Goal: Task Accomplishment & Management: Manage account settings

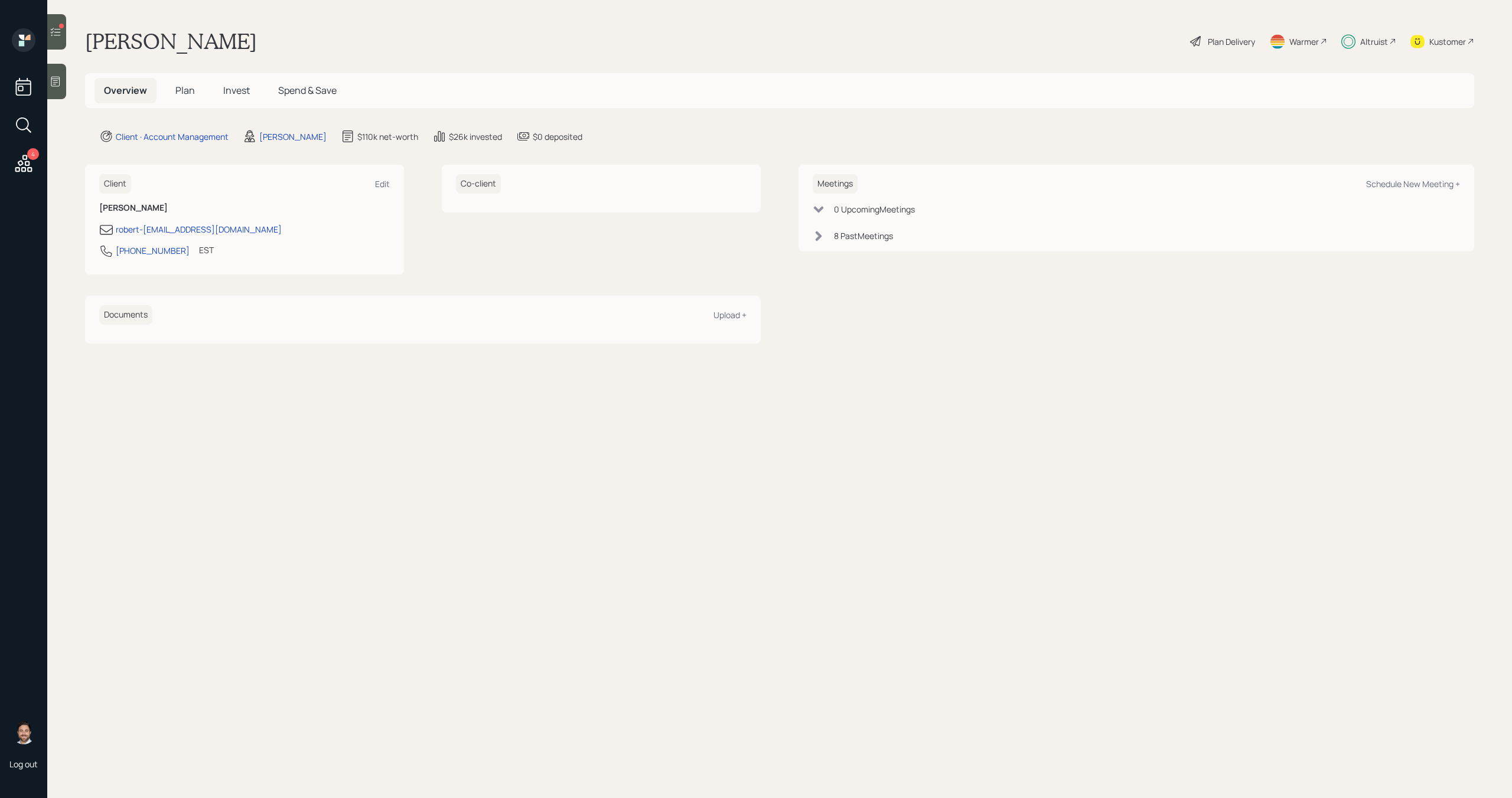
click at [234, 95] on span "Invest" at bounding box center [236, 90] width 26 height 13
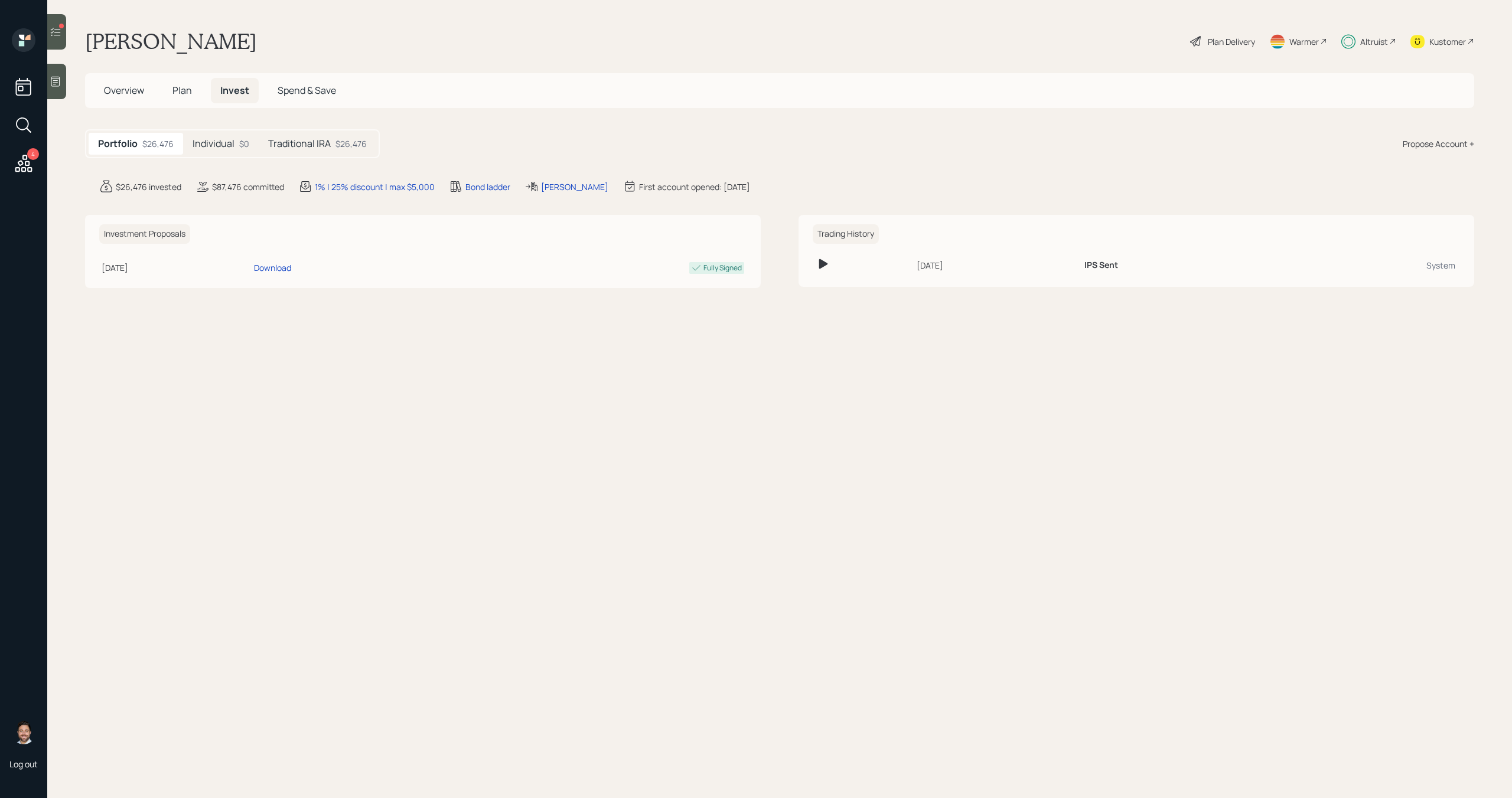
click at [61, 30] on icon at bounding box center [55, 31] width 11 height 11
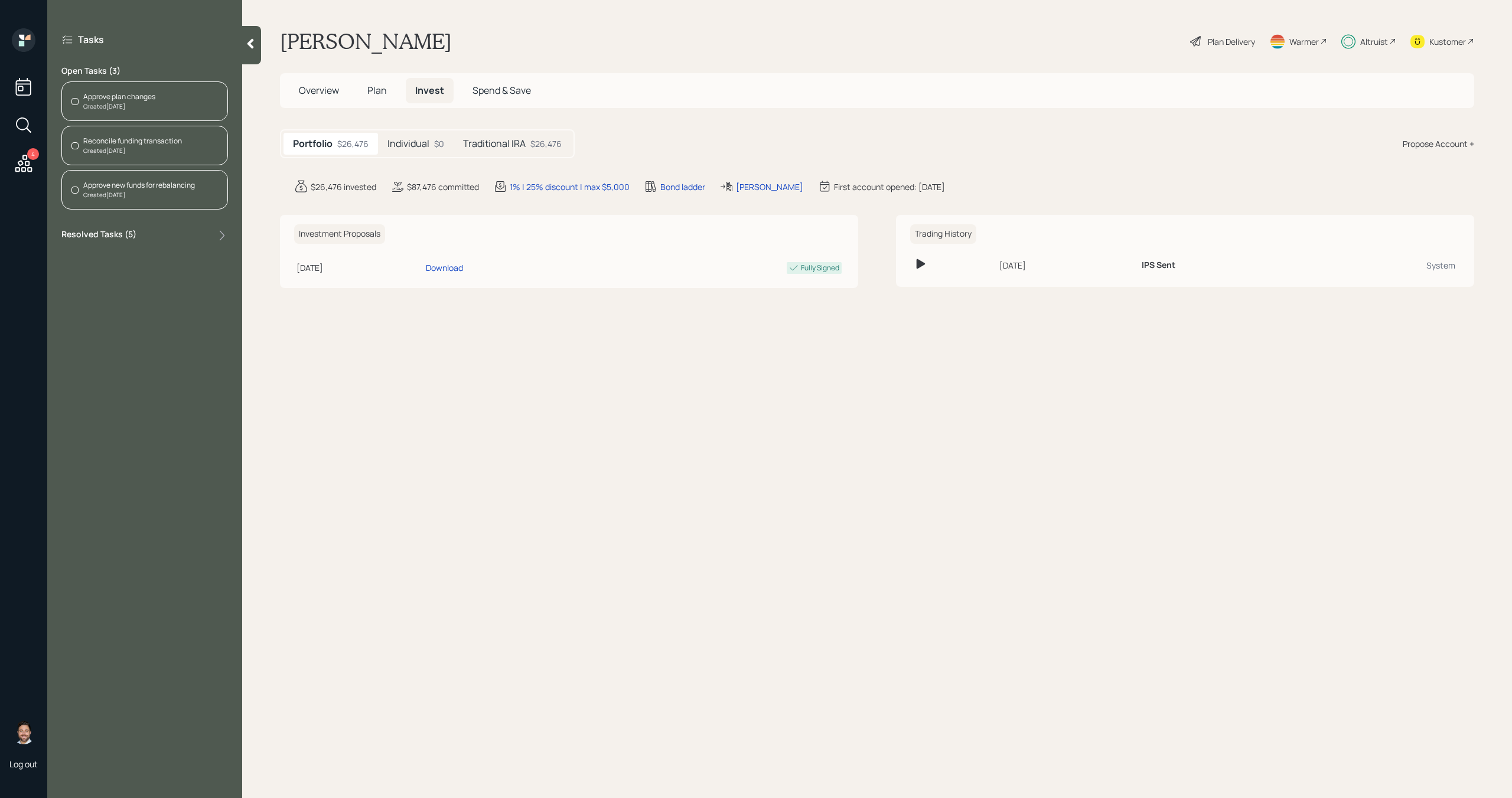
click at [126, 105] on div "Created 2 days ago" at bounding box center [119, 106] width 72 height 9
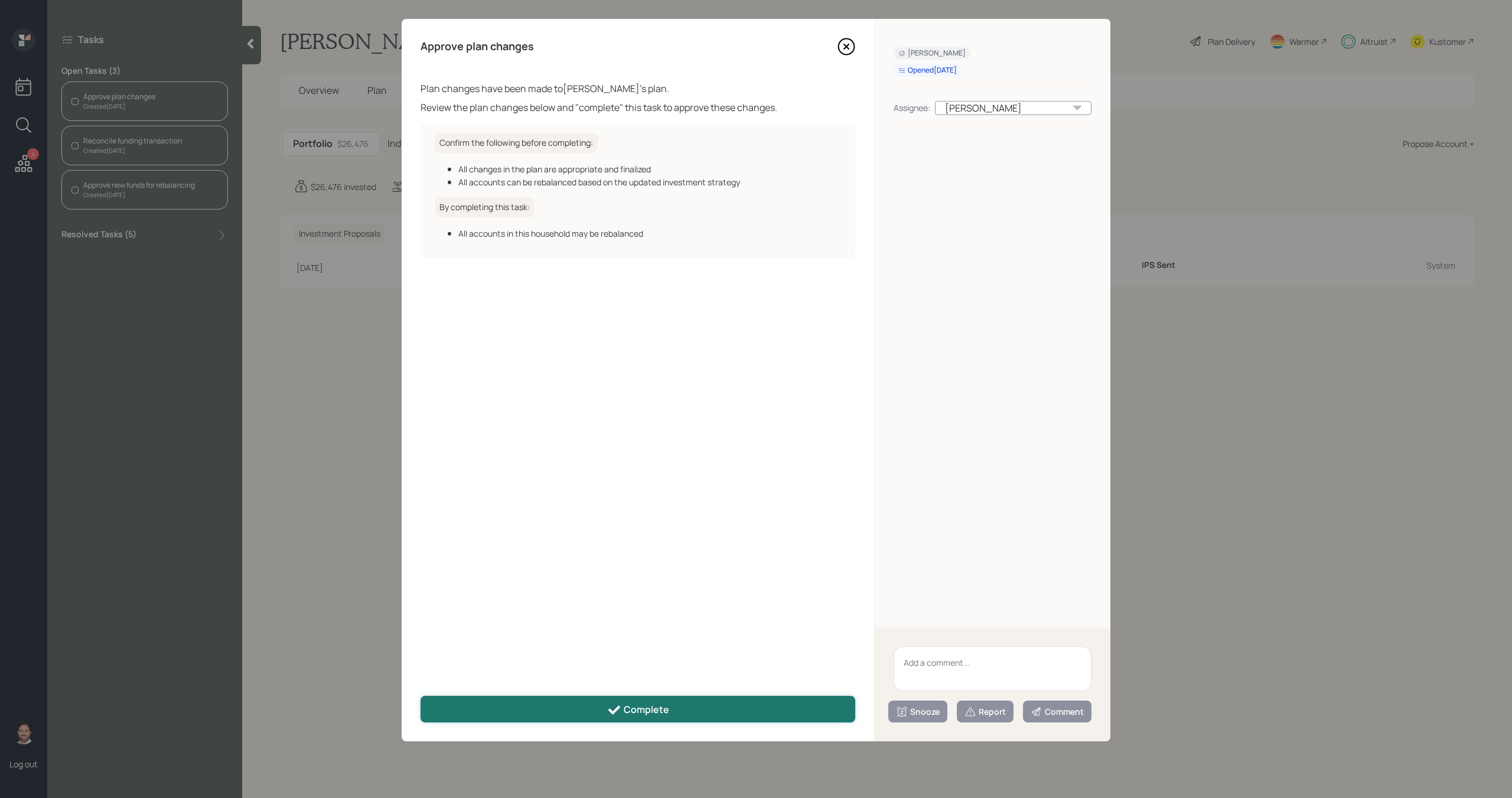
click at [565, 718] on button "Complete" at bounding box center [637, 709] width 435 height 26
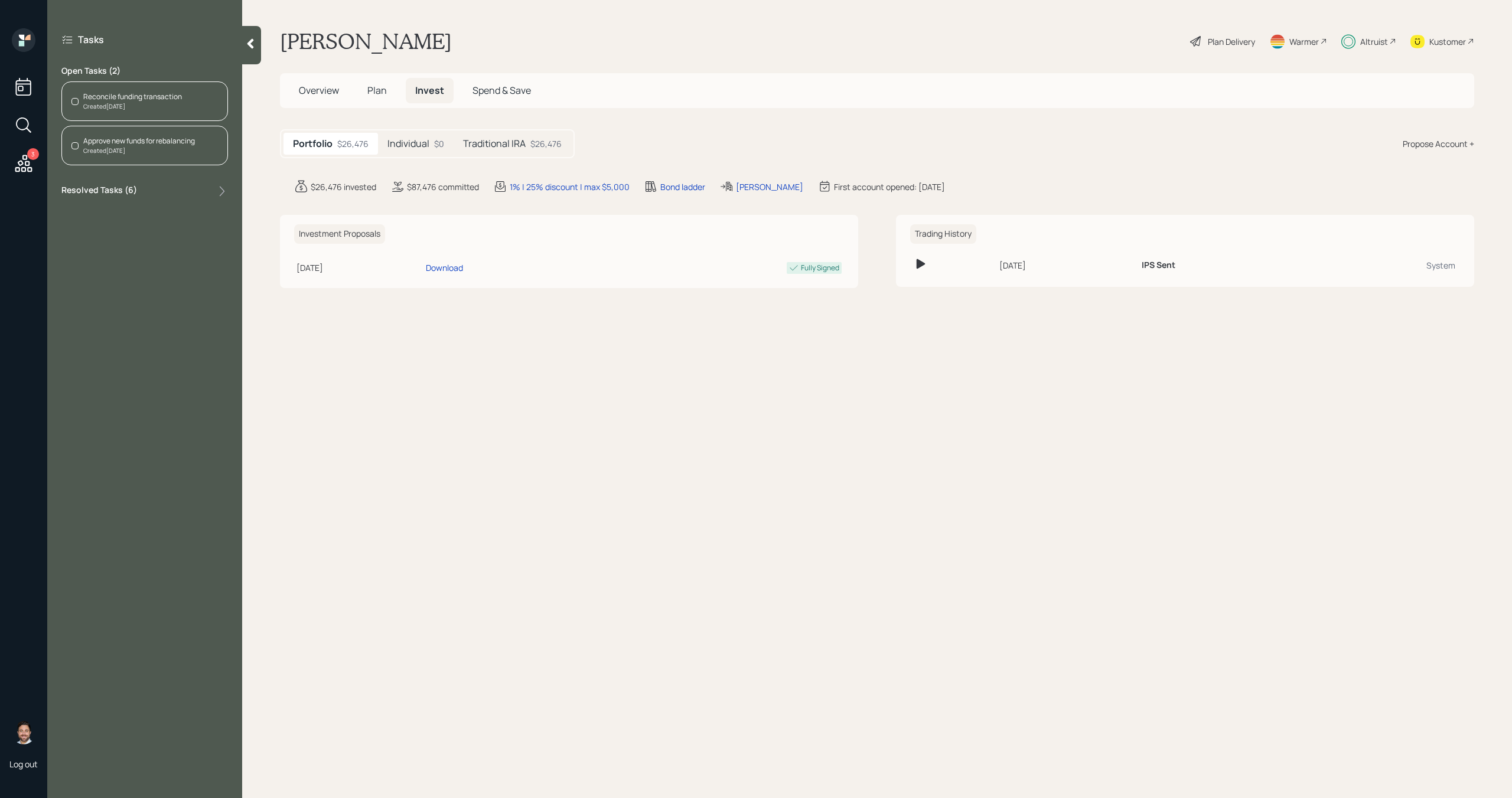
click at [151, 115] on div "Reconcile funding transaction Created 2 days ago" at bounding box center [145, 101] width 166 height 40
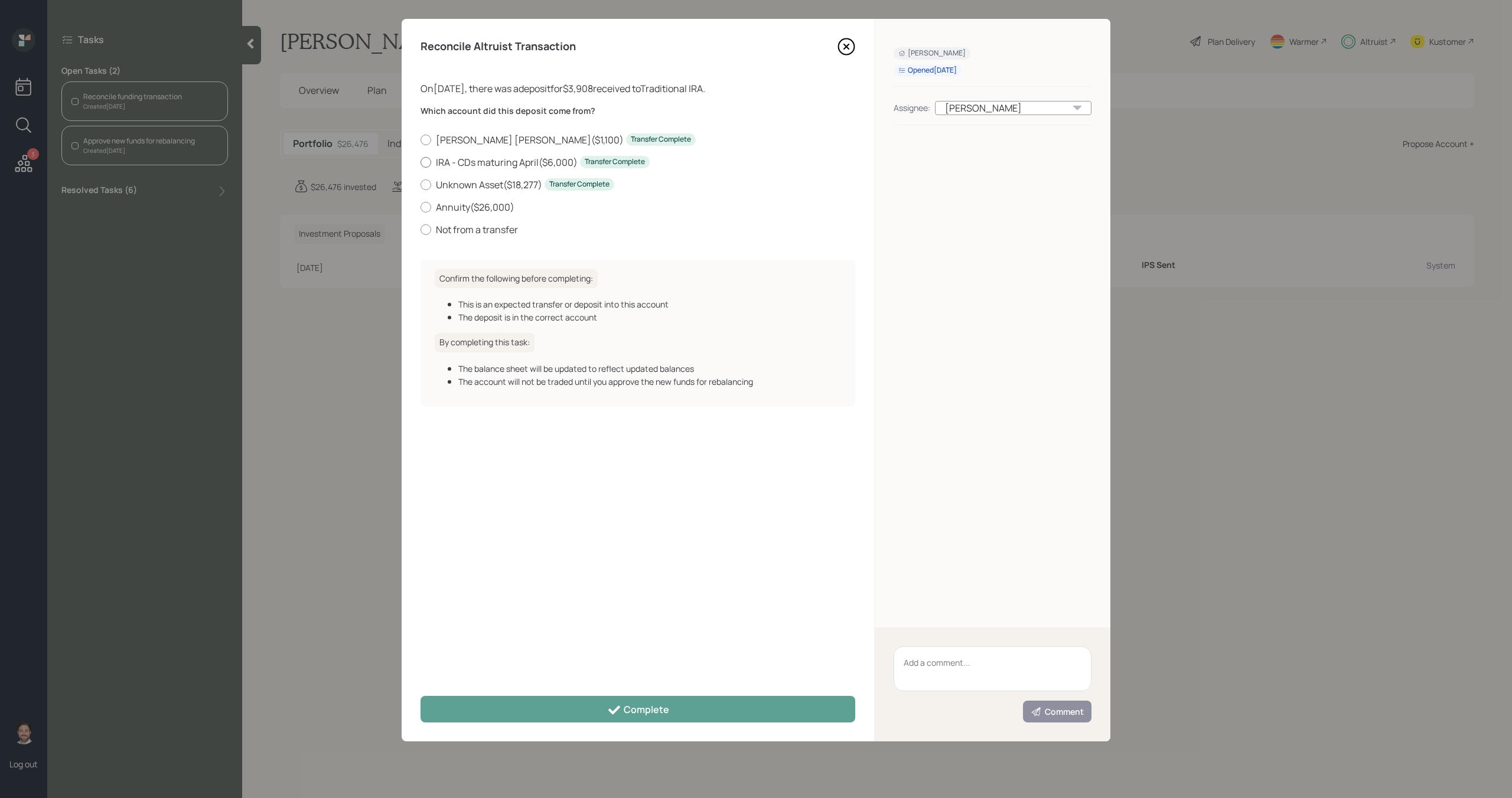
click at [445, 161] on label "IRA - CDs maturing April ( $6,000 ) Transfer Complete" at bounding box center [637, 162] width 435 height 13
click at [420, 161] on input "IRA - CDs maturing April ( $6,000 ) Transfer Complete" at bounding box center [420, 161] width 1 height 1
radio input "true"
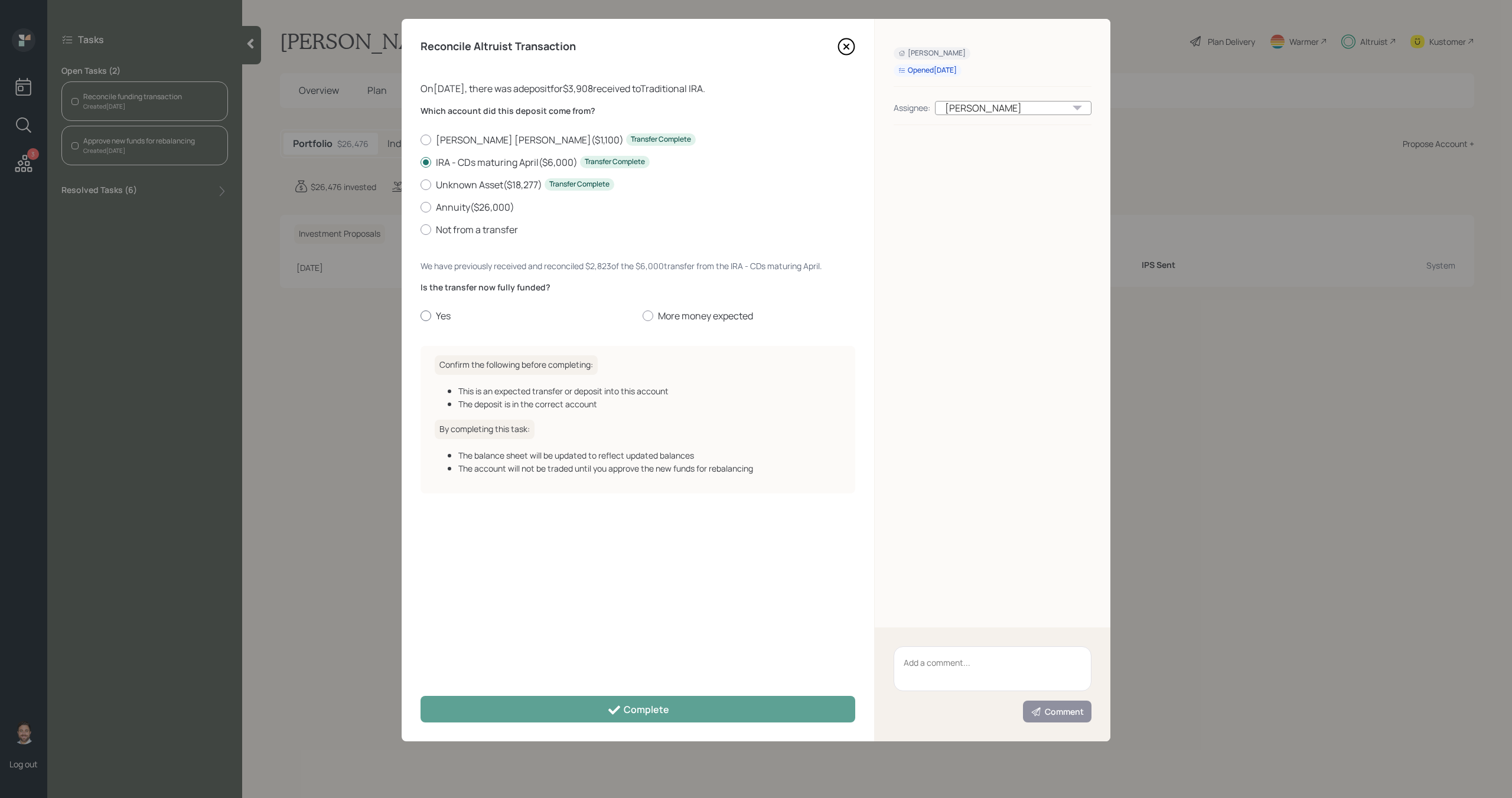
click at [441, 316] on label "Yes" at bounding box center [527, 316] width 213 height 13
click at [420, 316] on input "Yes" at bounding box center [420, 316] width 1 height 1
radio input "true"
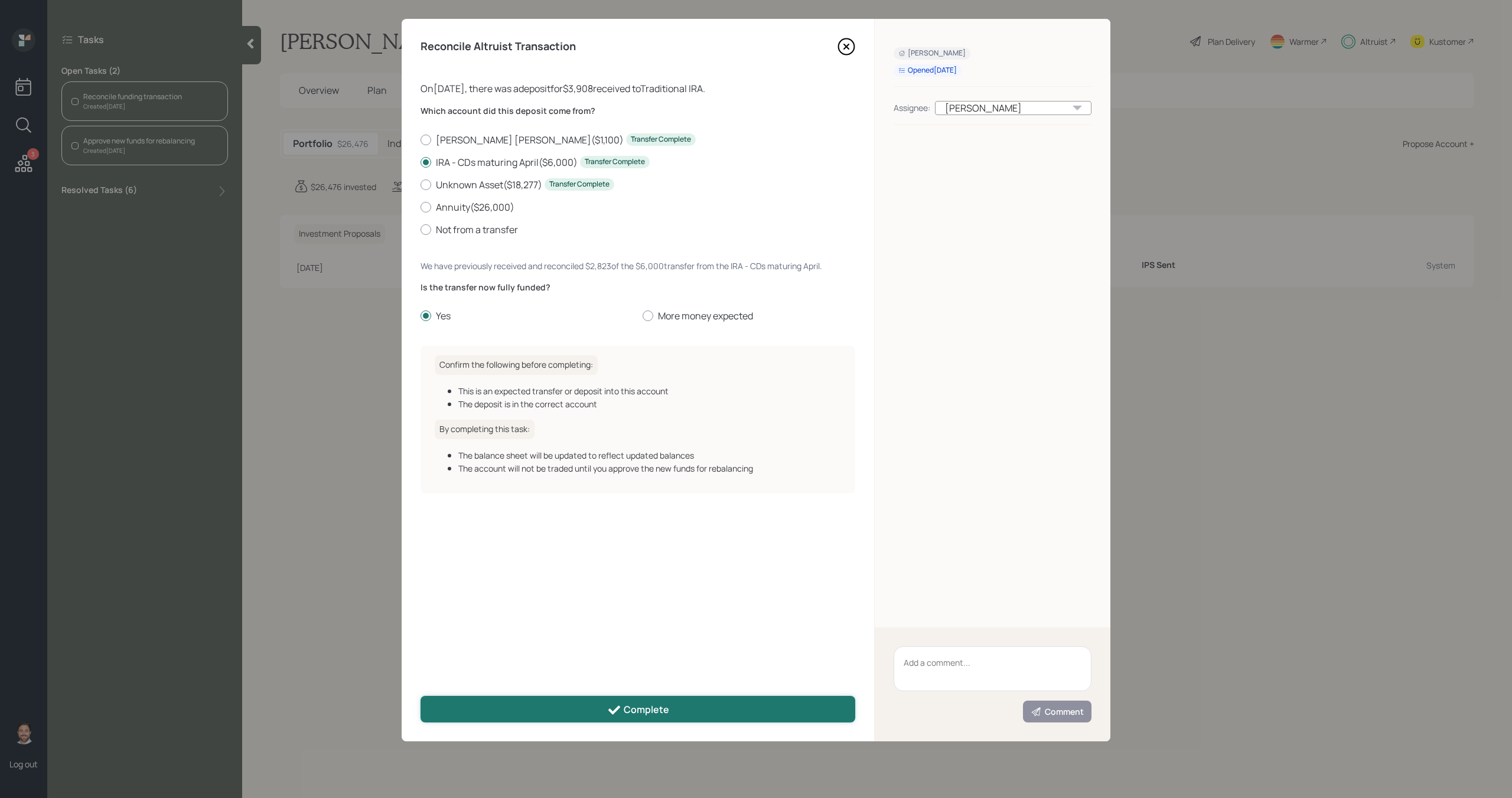
click at [538, 703] on button "Complete" at bounding box center [637, 709] width 435 height 26
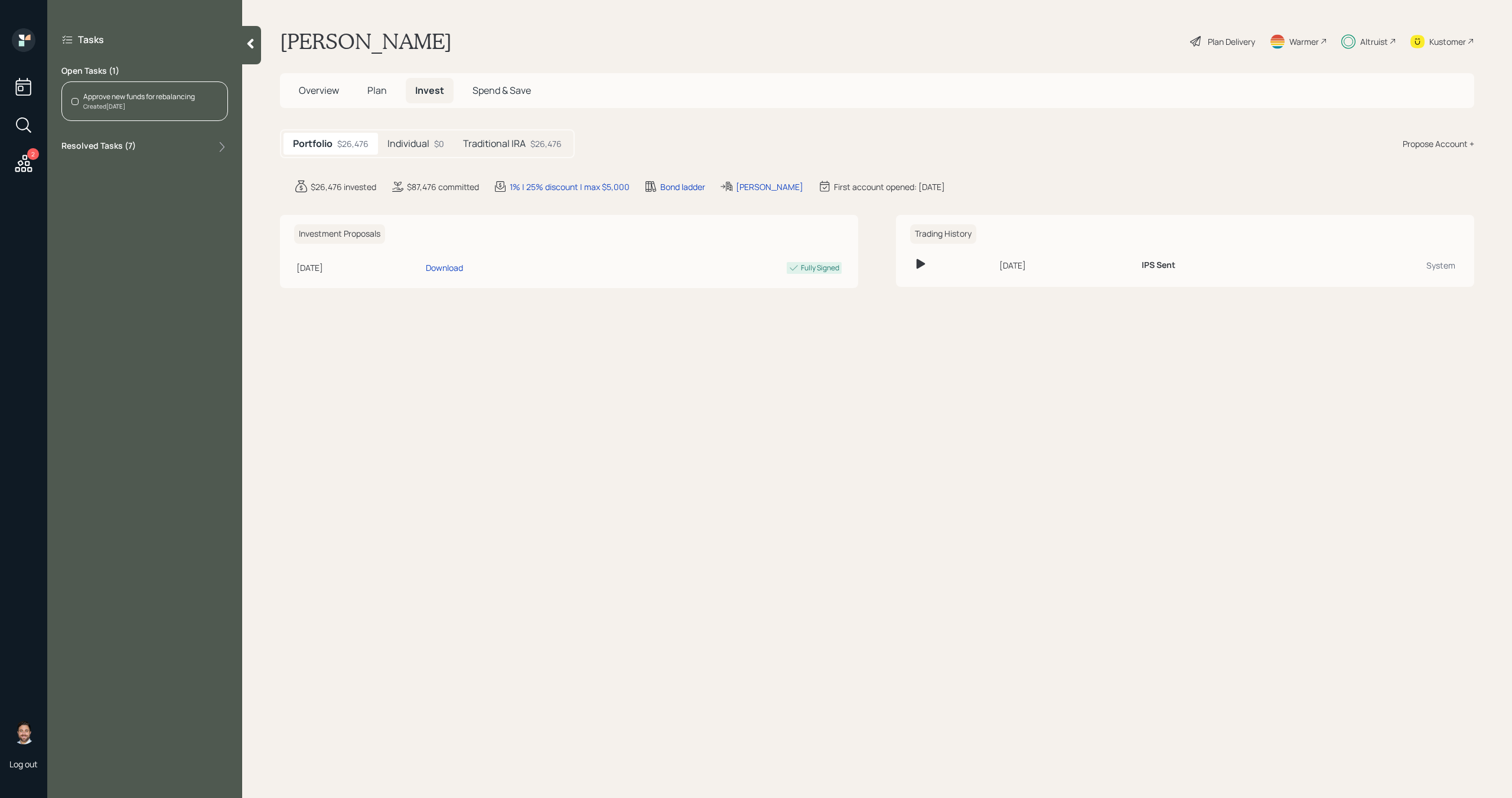
click at [146, 100] on div "Approve new funds for rebalancing" at bounding box center [139, 97] width 112 height 11
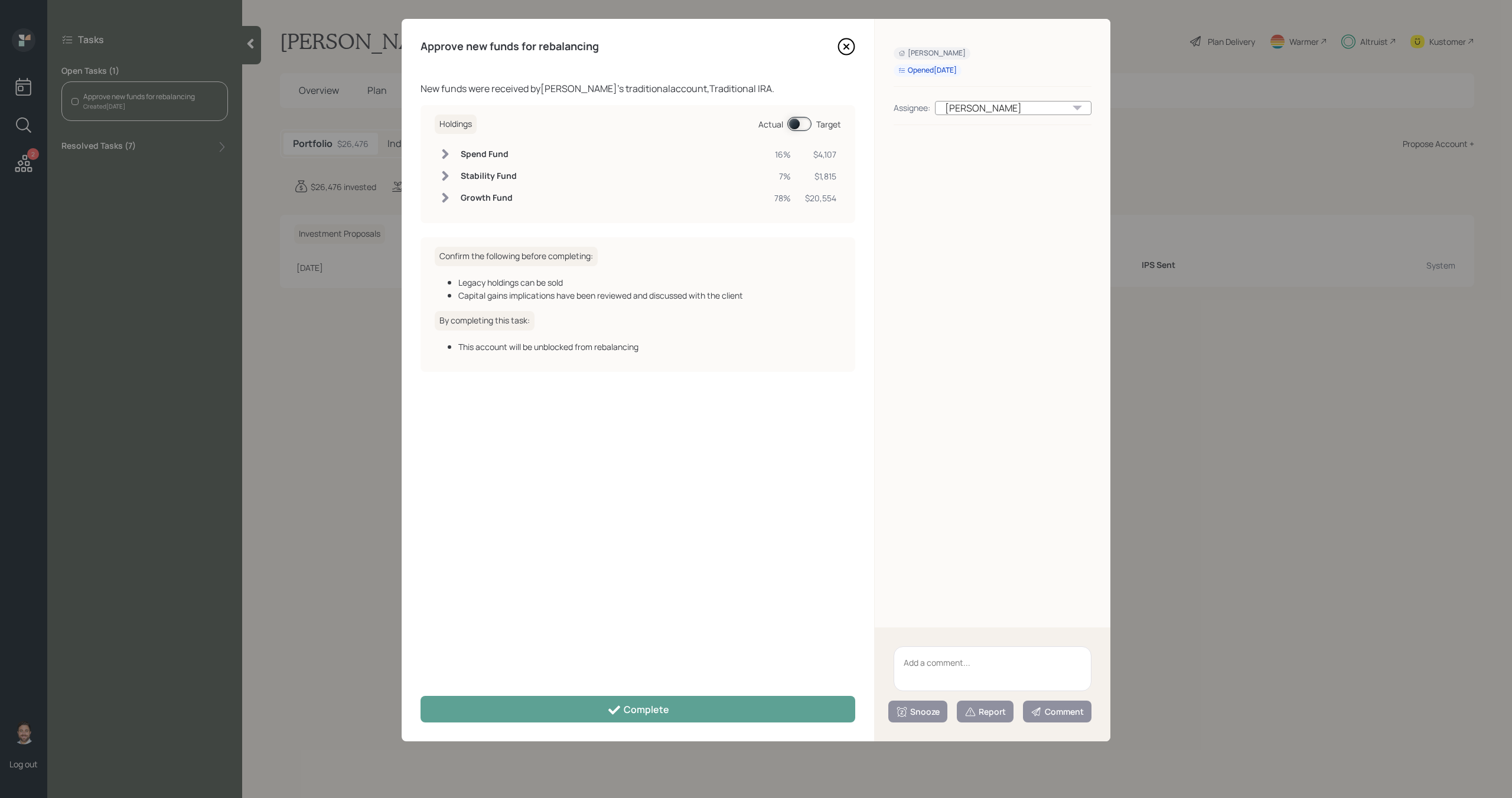
click at [500, 723] on div "Approve new funds for rebalancing New funds were received by Robert Correa 's t…" at bounding box center [637, 380] width 472 height 723
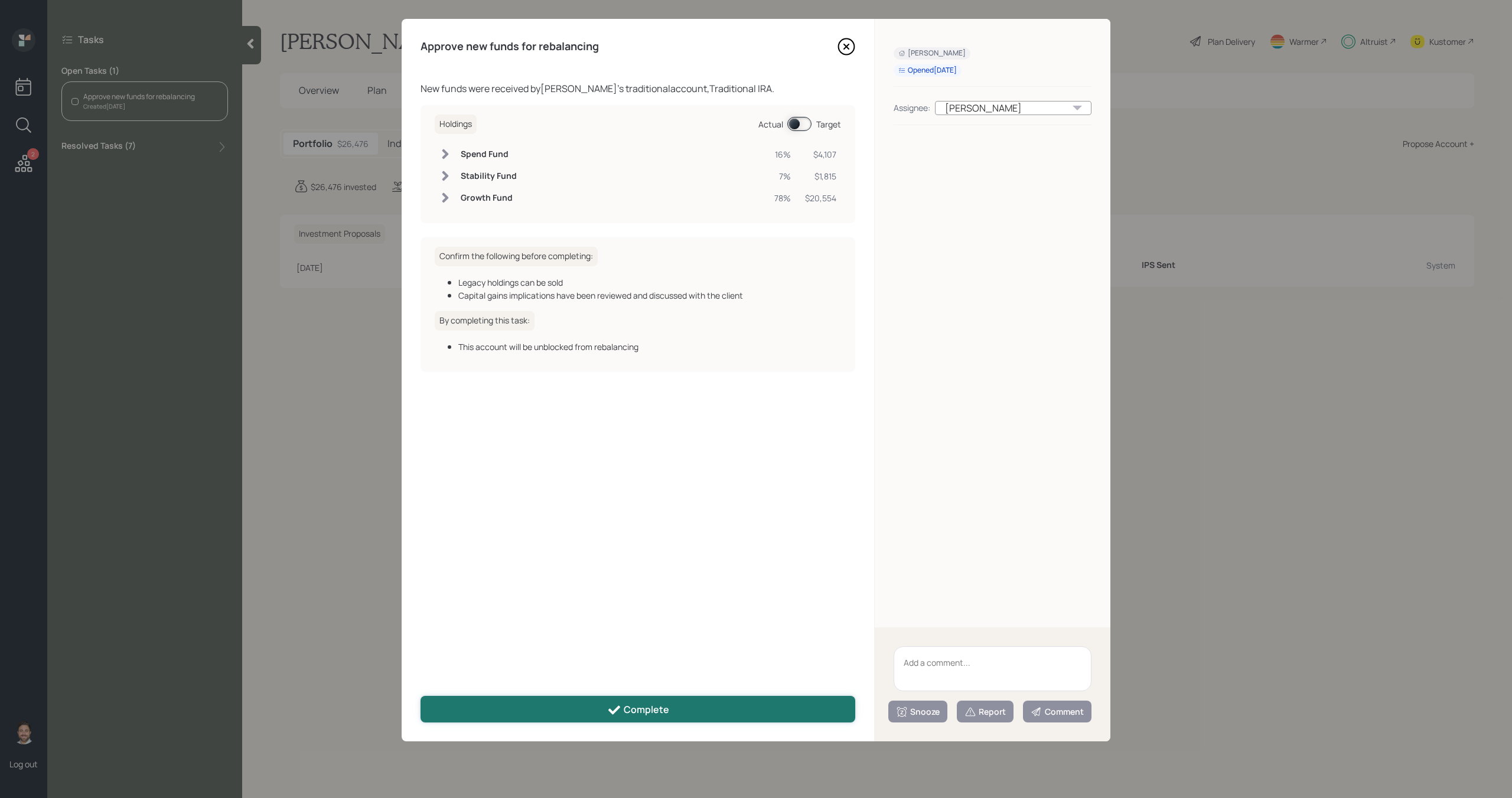
click at [504, 712] on button "Complete" at bounding box center [637, 709] width 435 height 26
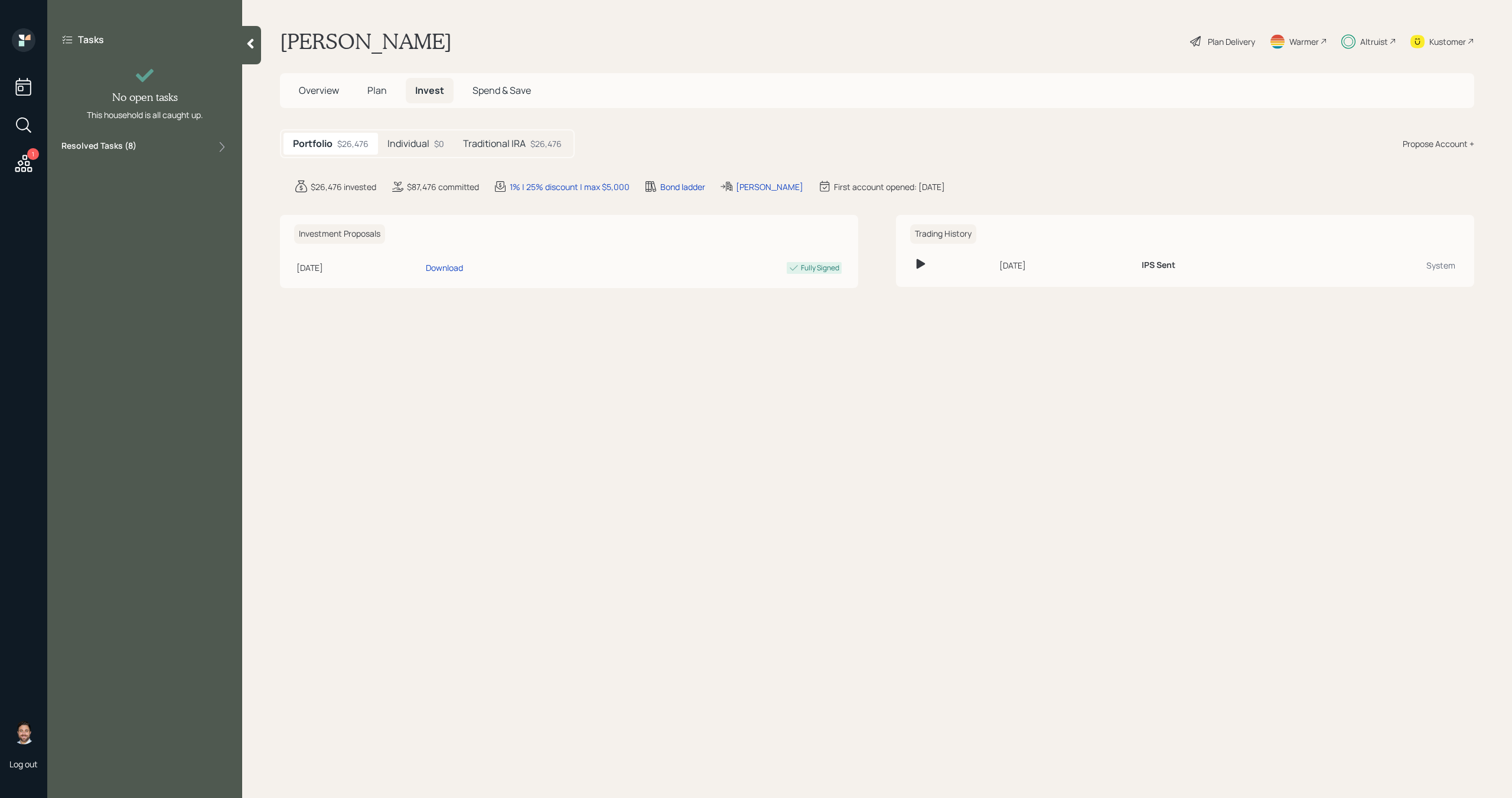
click at [251, 43] on icon at bounding box center [250, 43] width 11 height 11
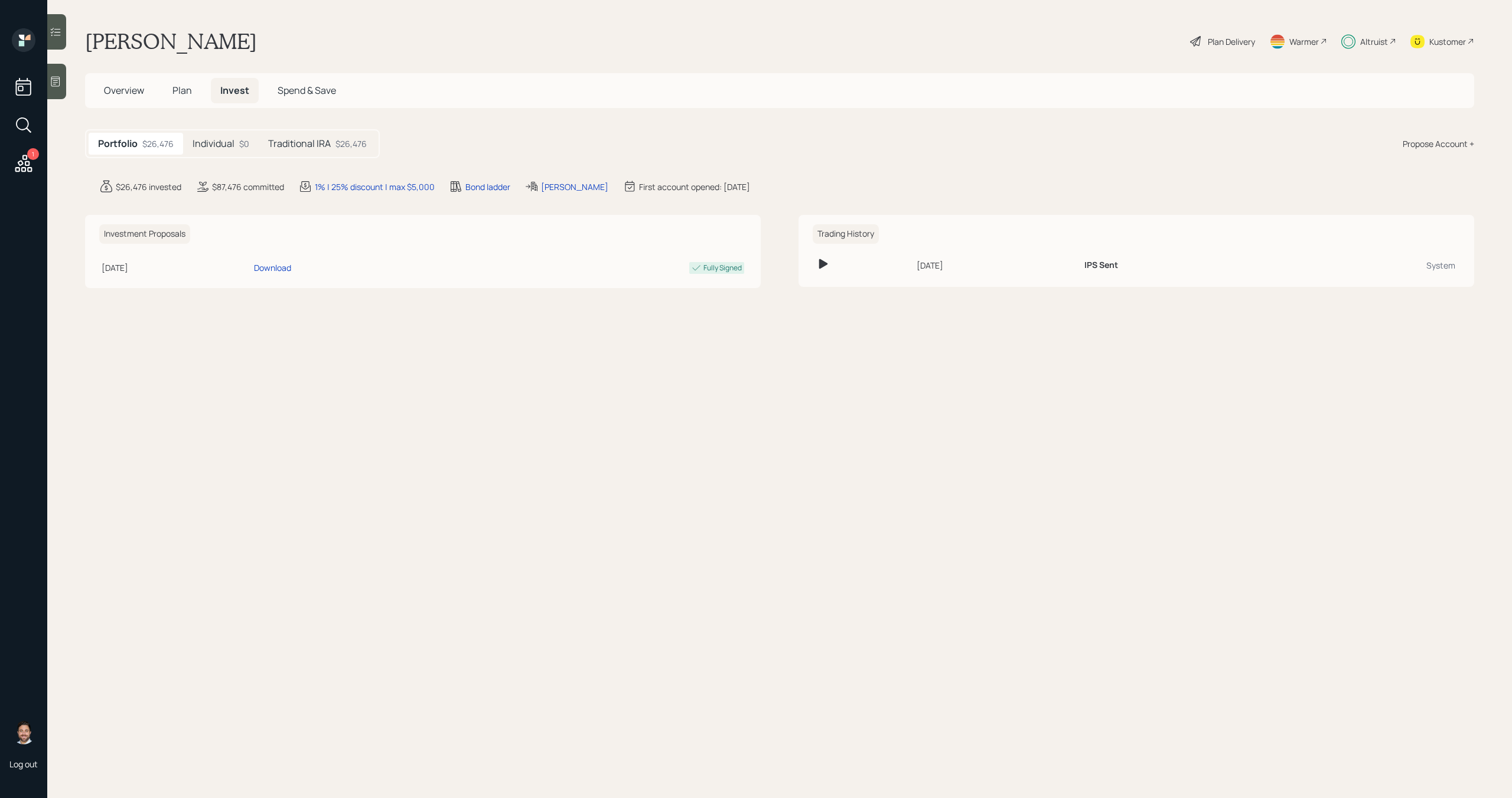
click at [19, 159] on icon at bounding box center [23, 163] width 21 height 21
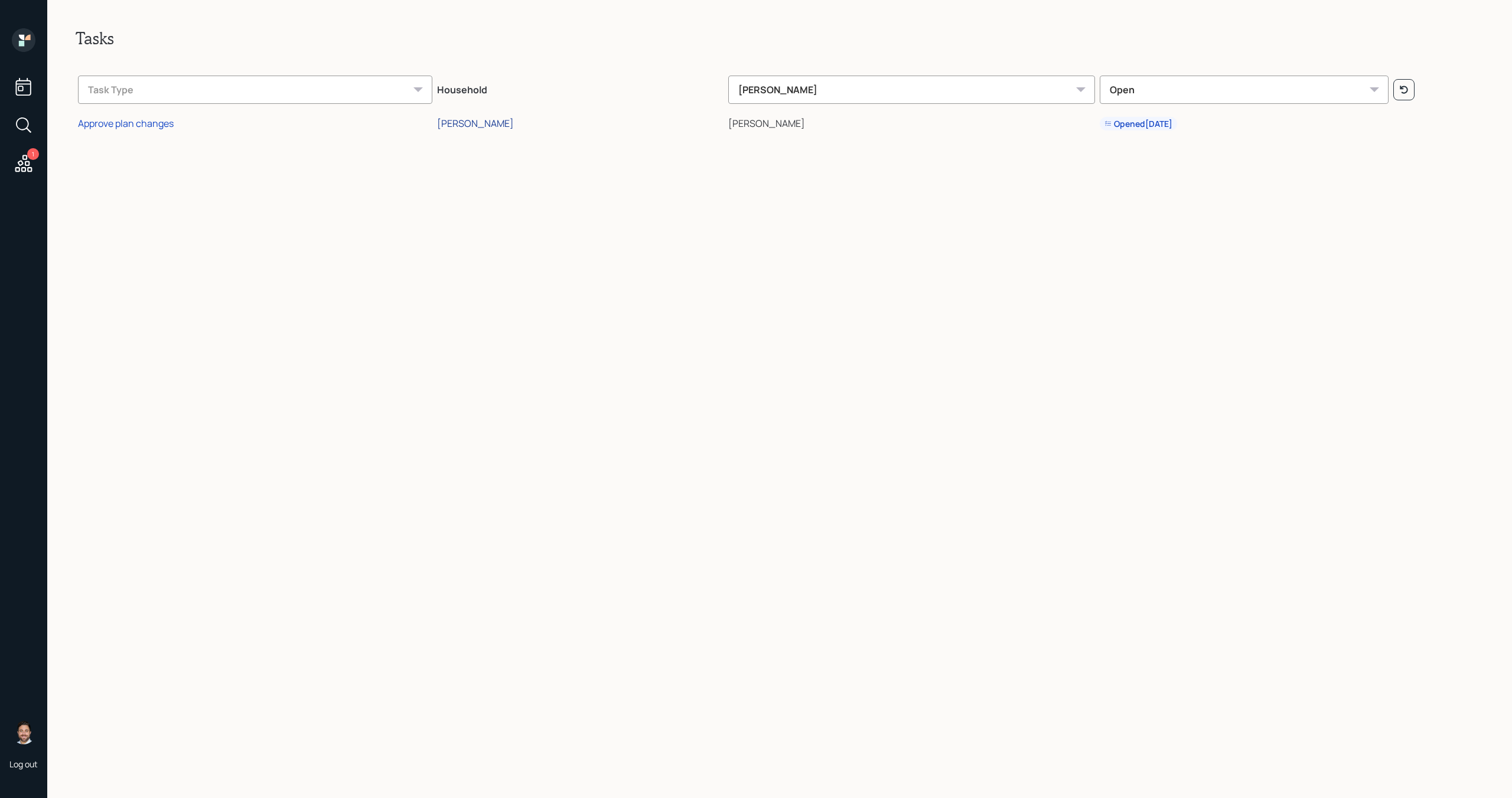
click at [494, 121] on div "[PERSON_NAME]" at bounding box center [476, 123] width 77 height 13
